Goal: Task Accomplishment & Management: Use online tool/utility

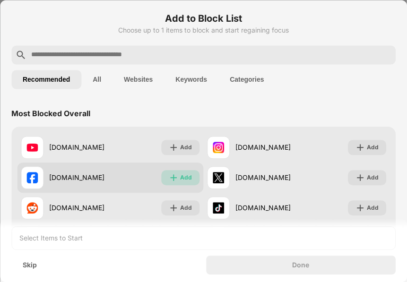
click at [183, 177] on div "Add" at bounding box center [187, 177] width 12 height 9
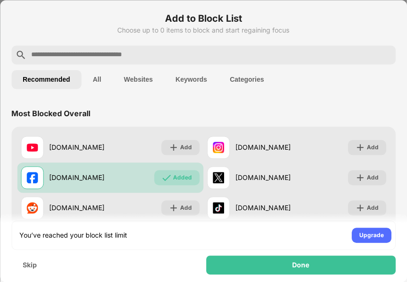
click at [102, 81] on button "All" at bounding box center [96, 79] width 31 height 19
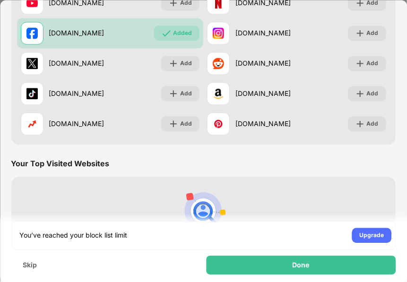
scroll to position [1598, 0]
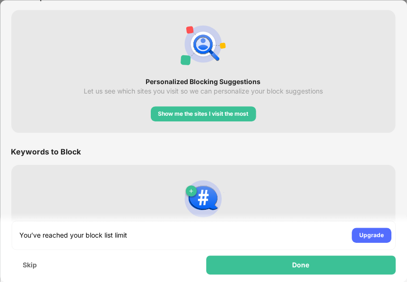
drag, startPoint x: 148, startPoint y: 237, endPoint x: 135, endPoint y: 271, distance: 36.5
click at [135, 271] on div "Skip" at bounding box center [106, 265] width 190 height 19
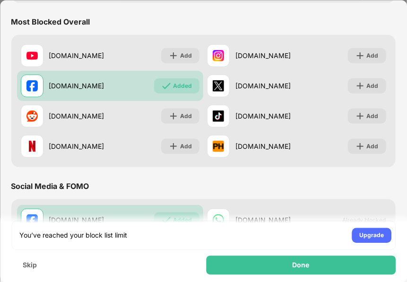
scroll to position [0, 0]
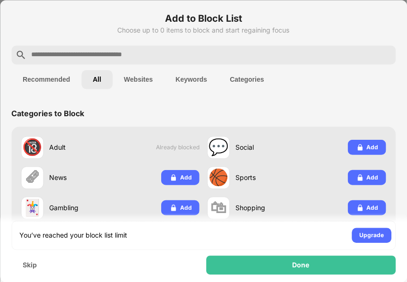
paste input "**********"
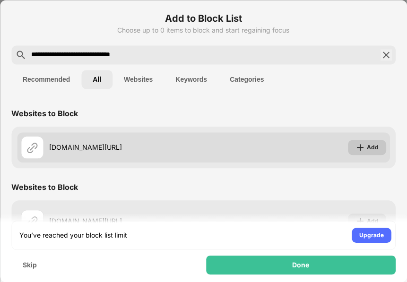
type input "**********"
click at [367, 149] on div "Add" at bounding box center [373, 147] width 12 height 9
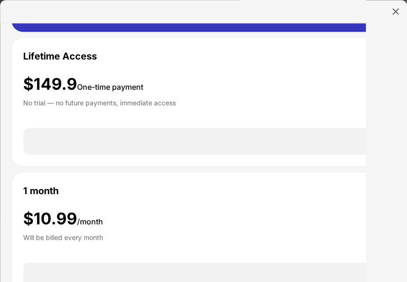
scroll to position [236, 0]
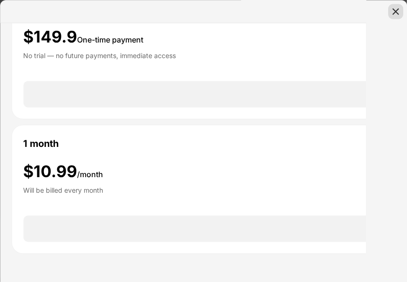
click at [398, 10] on img at bounding box center [395, 11] width 9 height 9
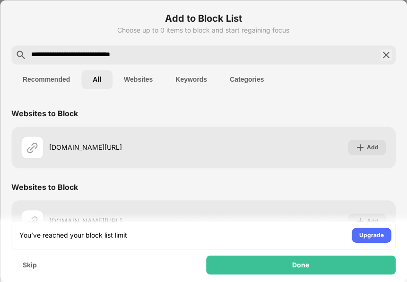
scroll to position [0, 0]
click at [31, 70] on button "Recommended" at bounding box center [46, 79] width 70 height 19
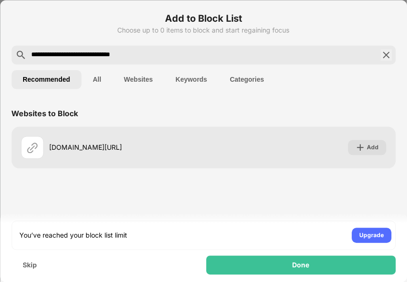
click at [107, 78] on button "All" at bounding box center [96, 79] width 31 height 19
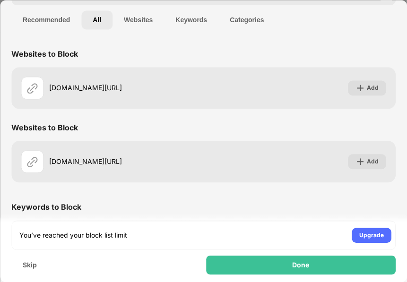
scroll to position [61, 0]
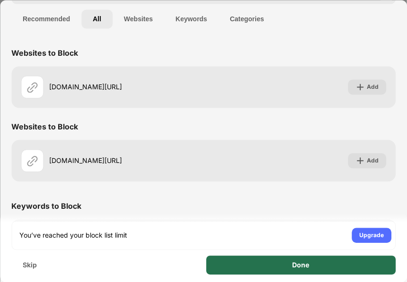
click at [319, 268] on div "Done" at bounding box center [302, 265] width 190 height 19
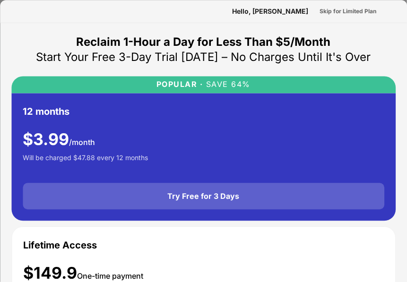
click at [206, 199] on div "Try Free for 3 Days" at bounding box center [204, 196] width 72 height 9
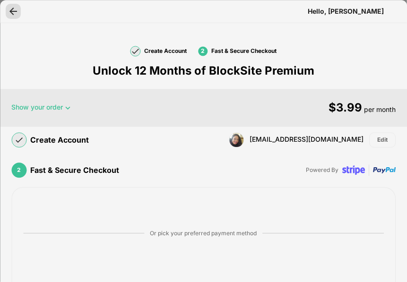
click at [12, 11] on img at bounding box center [13, 11] width 9 height 9
